Goal: Task Accomplishment & Management: Complete application form

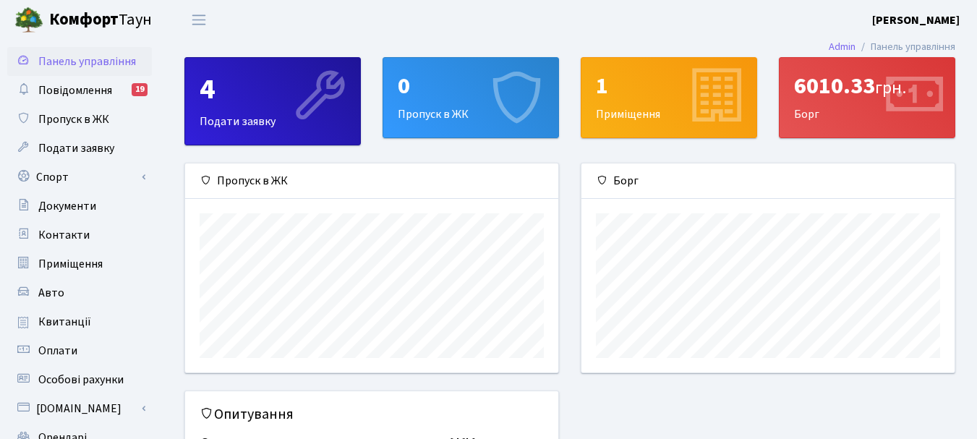
scroll to position [209, 373]
click at [447, 116] on div "0 Пропуск в ЖК" at bounding box center [470, 98] width 175 height 80
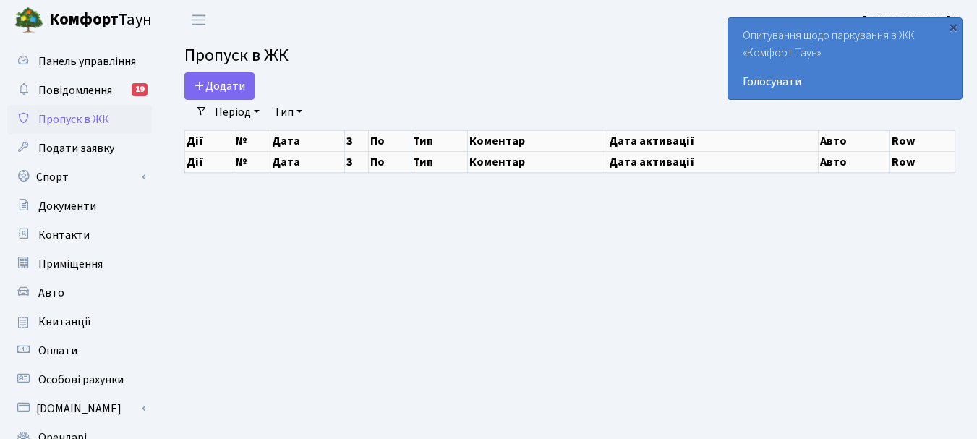
select select "25"
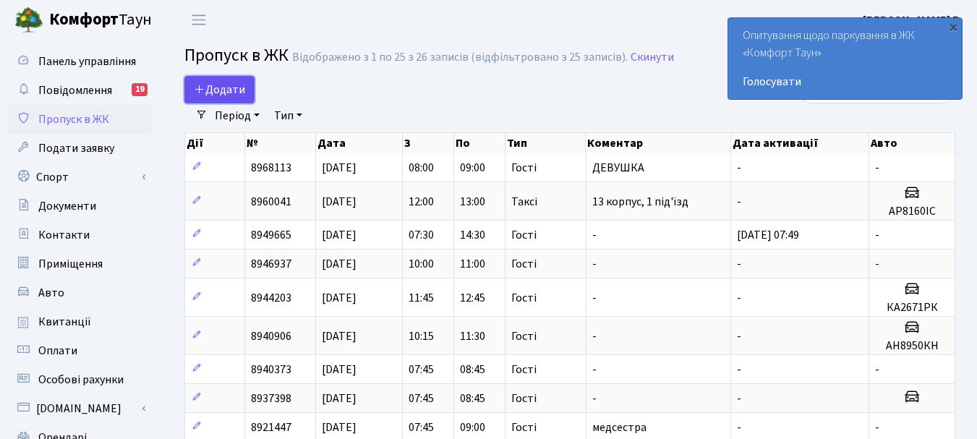
click at [228, 84] on span "Додати" at bounding box center [219, 90] width 51 height 16
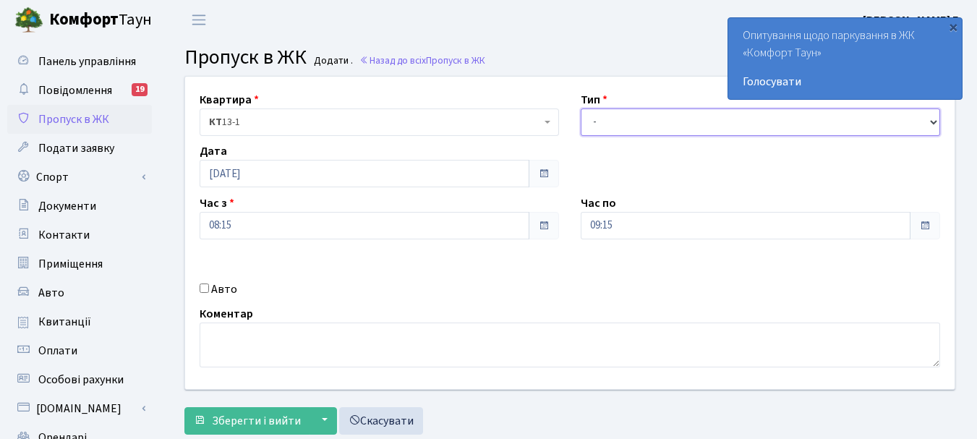
click at [934, 120] on select "- Доставка Таксі Гості Сервіс" at bounding box center [760, 121] width 359 height 27
select select "3"
click at [581, 108] on select "- Доставка Таксі Гості Сервіс" at bounding box center [760, 121] width 359 height 27
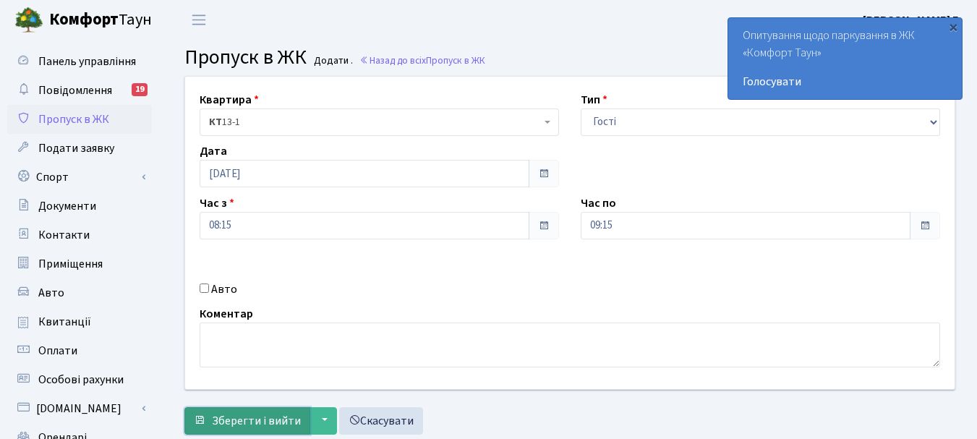
click at [276, 414] on span "Зберегти і вийти" at bounding box center [256, 421] width 89 height 16
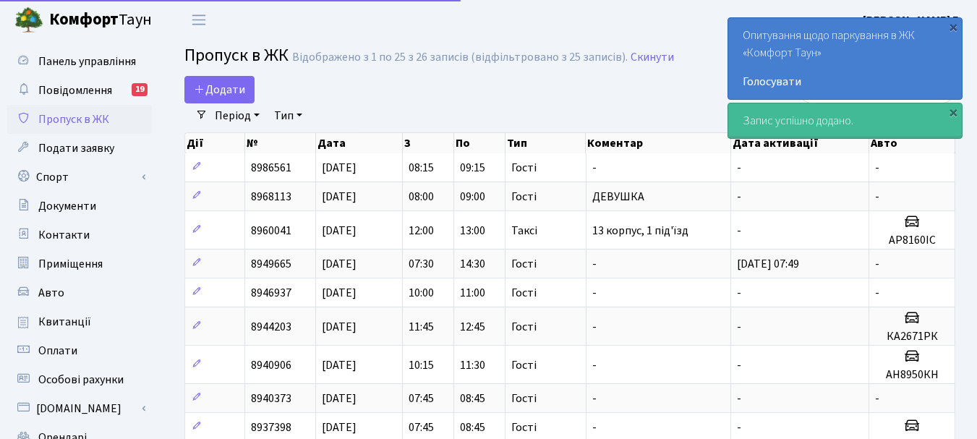
select select "25"
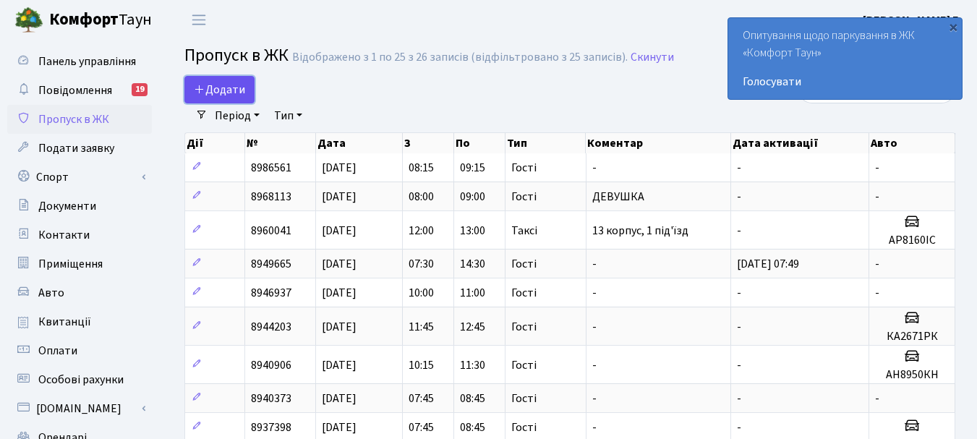
click at [228, 90] on span "Додати" at bounding box center [219, 90] width 51 height 16
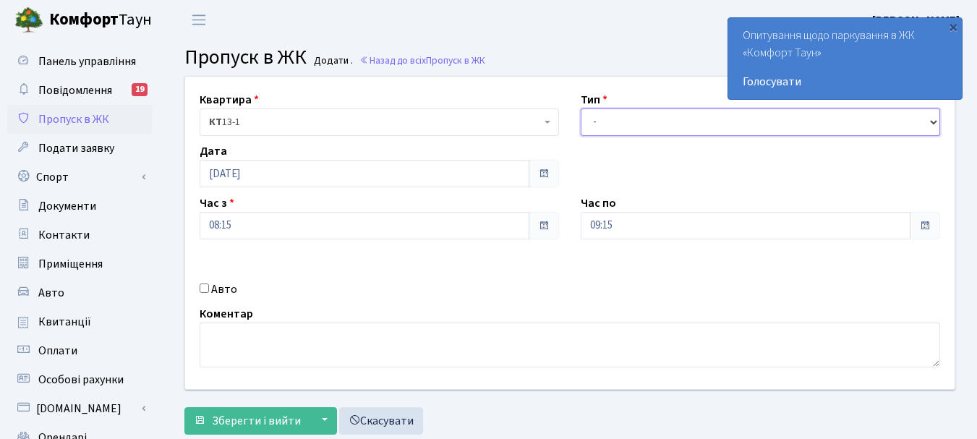
click at [934, 123] on select "- Доставка Таксі Гості Сервіс" at bounding box center [760, 121] width 359 height 27
select select "3"
click at [581, 108] on select "- Доставка Таксі Гості Сервіс" at bounding box center [760, 121] width 359 height 27
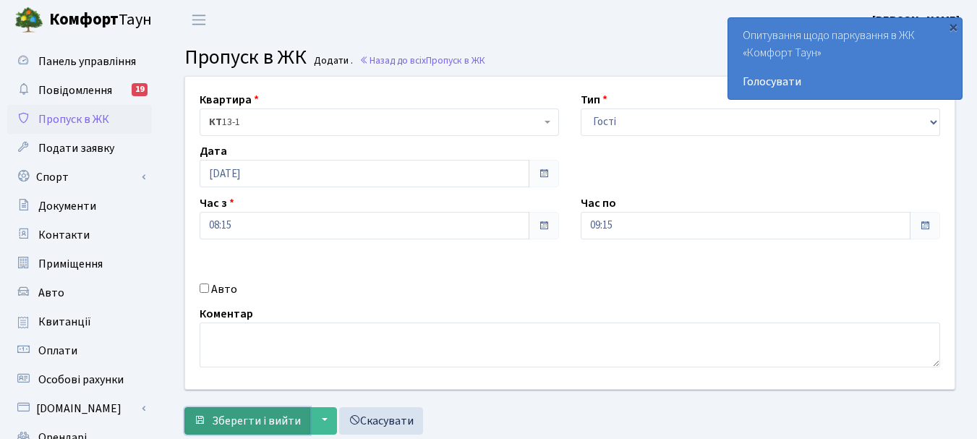
click at [258, 411] on button "Зберегти і вийти" at bounding box center [247, 420] width 126 height 27
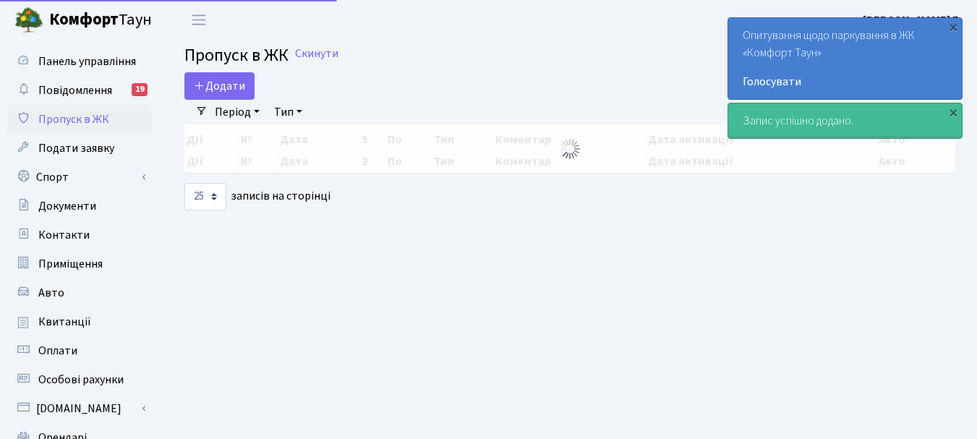
select select "25"
